Goal: Information Seeking & Learning: Learn about a topic

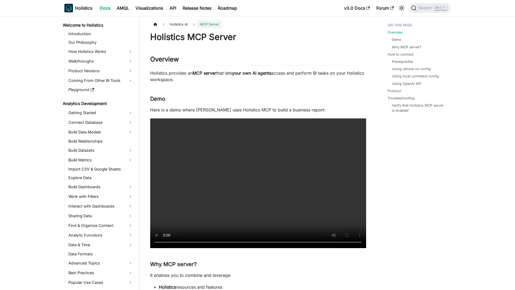
scroll to position [143, 0]
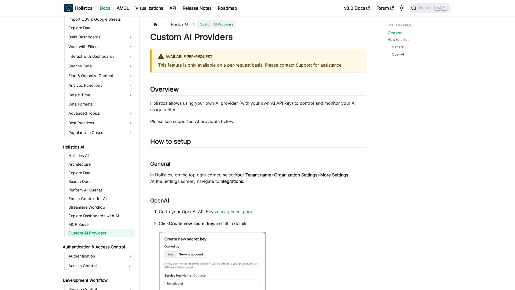
scroll to position [151, 0]
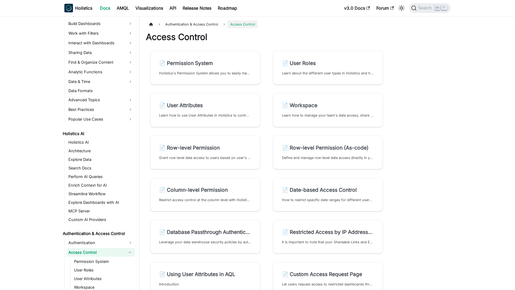
scroll to position [185, 0]
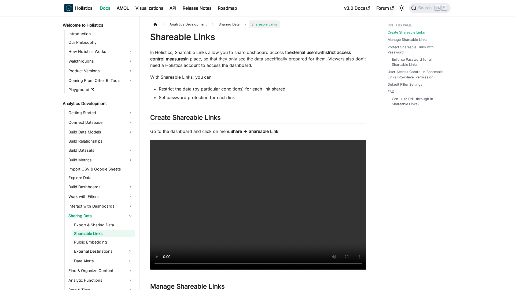
scroll to position [2, 0]
